Goal: Task Accomplishment & Management: Manage account settings

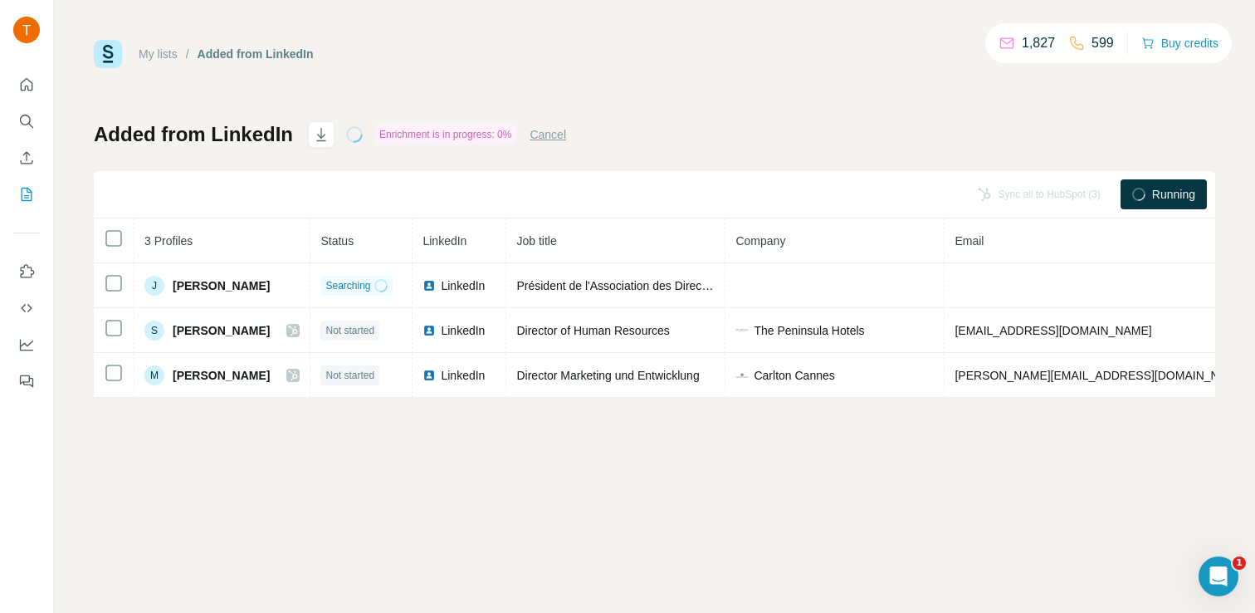
click at [1148, 189] on div "Running" at bounding box center [1164, 194] width 86 height 30
click at [1140, 194] on icon at bounding box center [1139, 194] width 18 height 18
click at [1140, 194] on icon at bounding box center [1139, 195] width 16 height 16
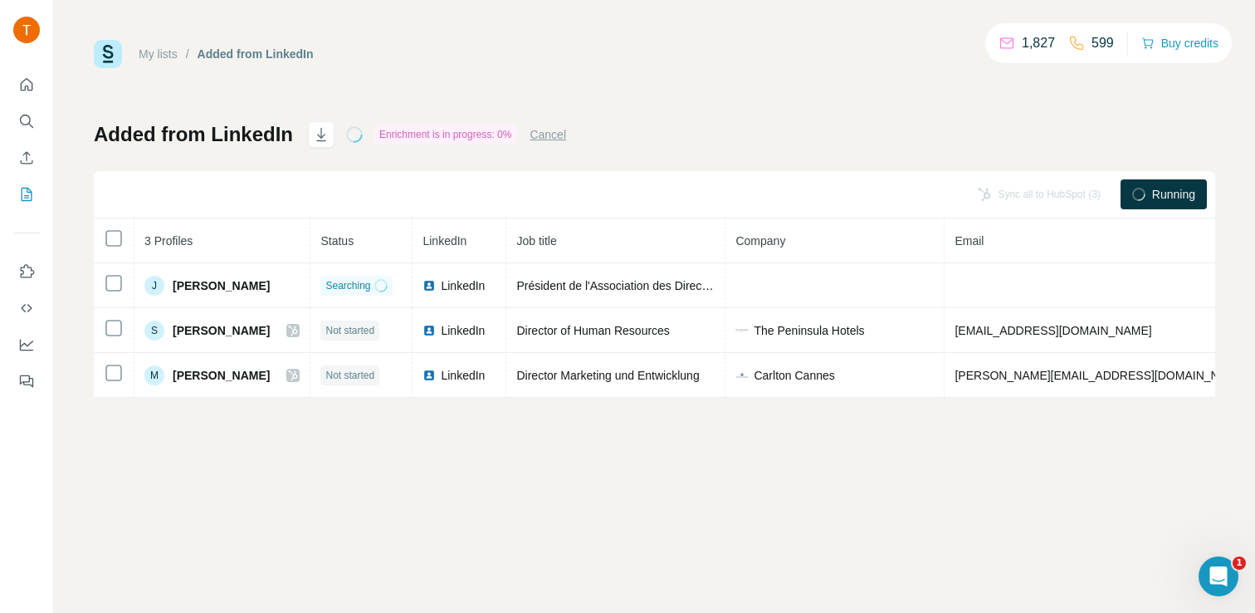
click at [1140, 194] on icon at bounding box center [1138, 195] width 14 height 14
click at [1140, 194] on icon at bounding box center [1139, 194] width 18 height 18
click at [452, 140] on div "Enrichment is in progress: 0%" at bounding box center [445, 135] width 142 height 20
click at [555, 133] on button "Cancel" at bounding box center [548, 134] width 37 height 17
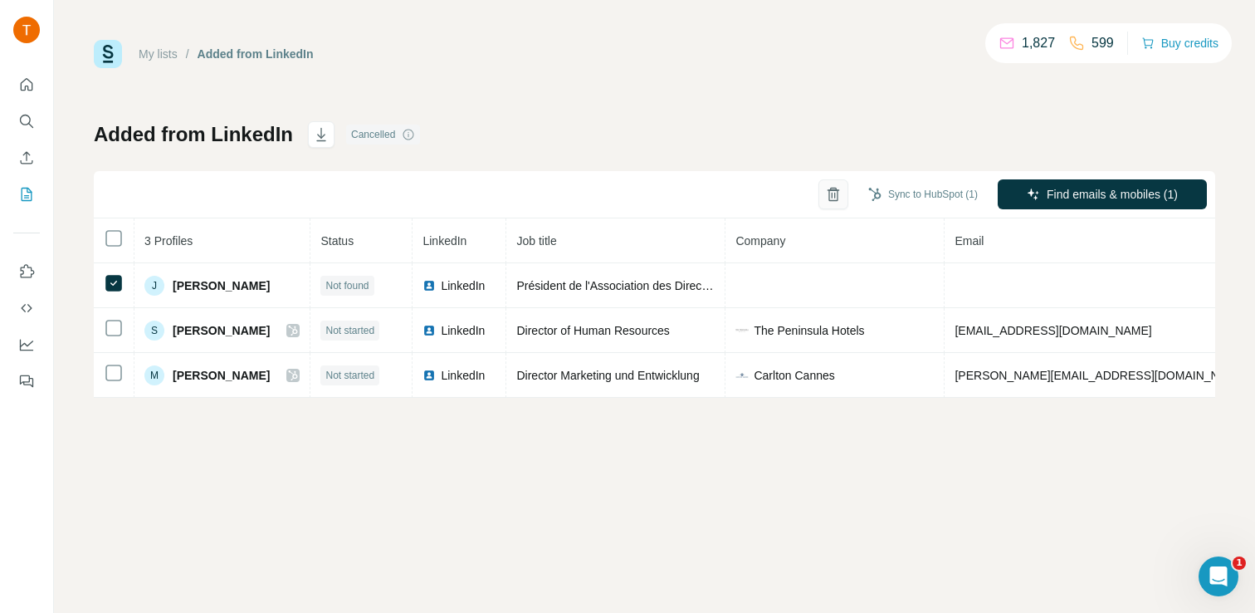
click at [828, 194] on icon "button" at bounding box center [832, 195] width 9 height 12
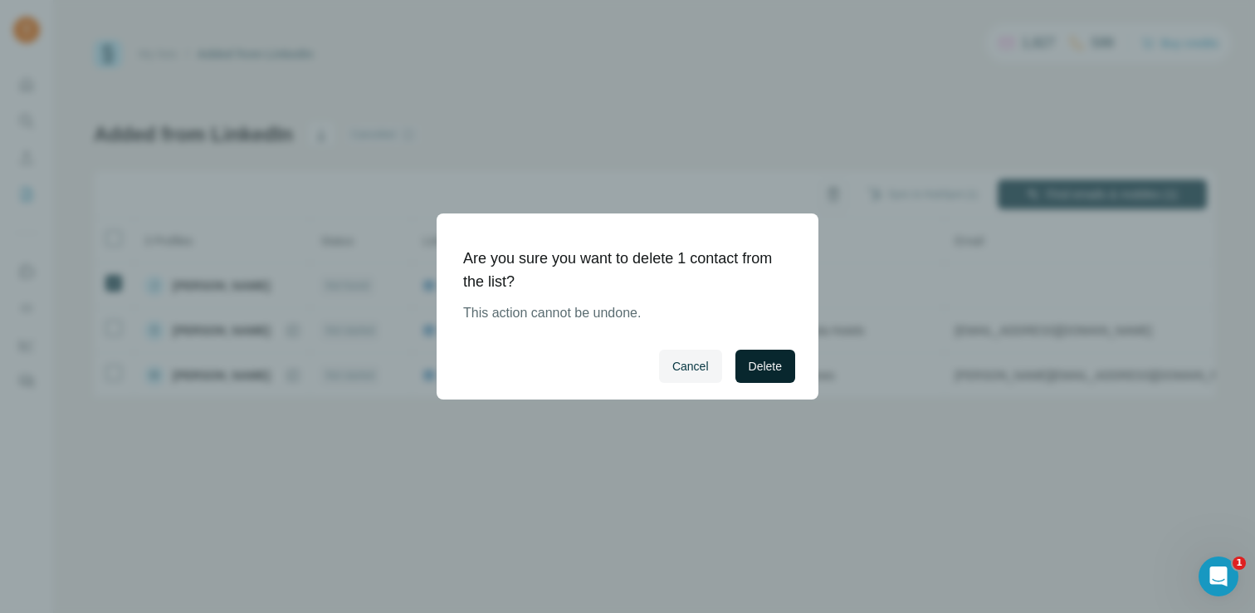
click at [767, 379] on button "Delete" at bounding box center [765, 365] width 60 height 33
